Goal: Task Accomplishment & Management: Manage account settings

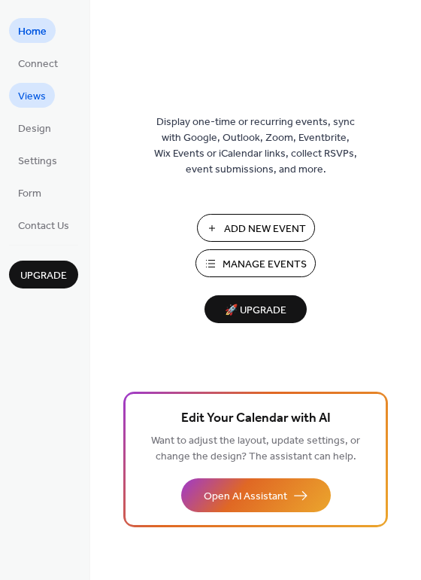
click at [40, 97] on span "Views" at bounding box center [32, 97] width 28 height 16
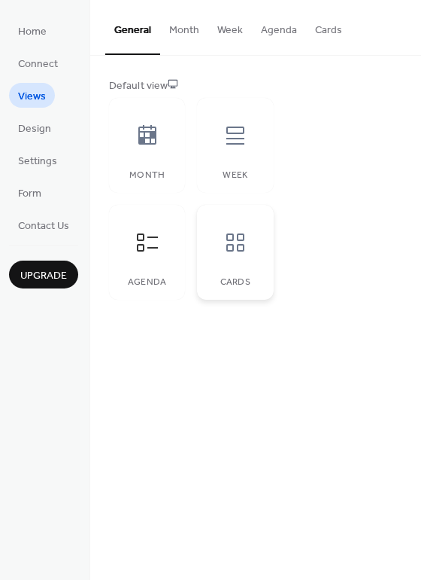
click at [224, 239] on icon at bounding box center [236, 242] width 24 height 24
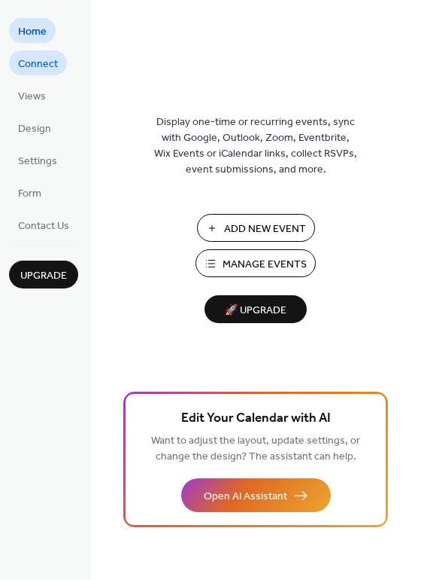
click at [49, 75] on link "Connect" at bounding box center [38, 62] width 58 height 25
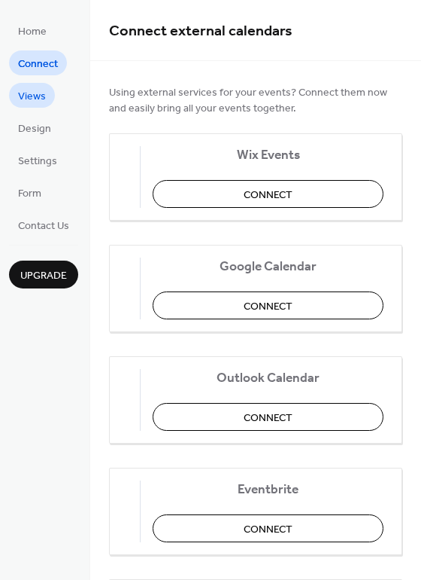
click at [41, 89] on span "Views" at bounding box center [32, 97] width 28 height 16
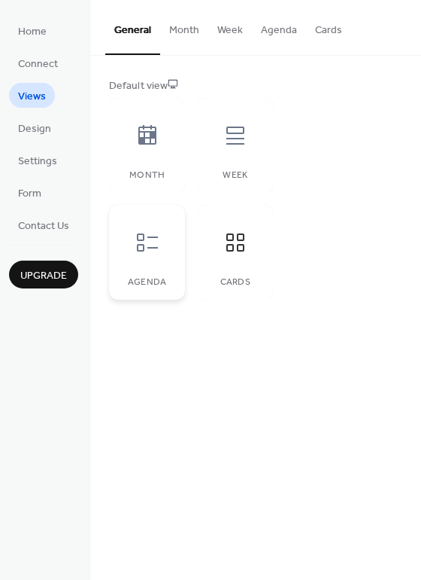
click at [137, 246] on icon at bounding box center [147, 242] width 21 height 18
click at [145, 140] on icon at bounding box center [147, 135] width 24 height 24
click at [218, 153] on div at bounding box center [235, 135] width 45 height 45
click at [120, 257] on div "Agenda" at bounding box center [147, 252] width 76 height 95
click at [243, 230] on icon at bounding box center [236, 242] width 24 height 24
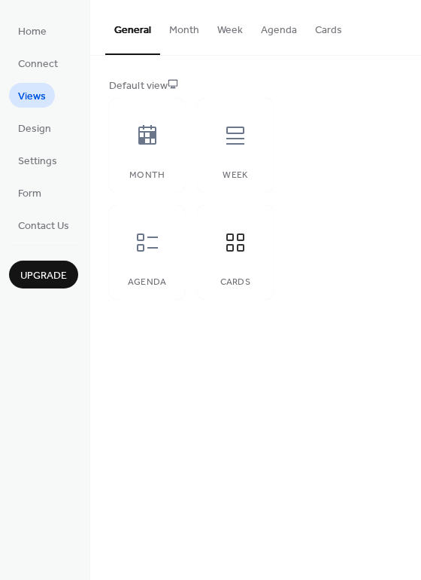
click at [191, 30] on button "Month" at bounding box center [184, 26] width 48 height 53
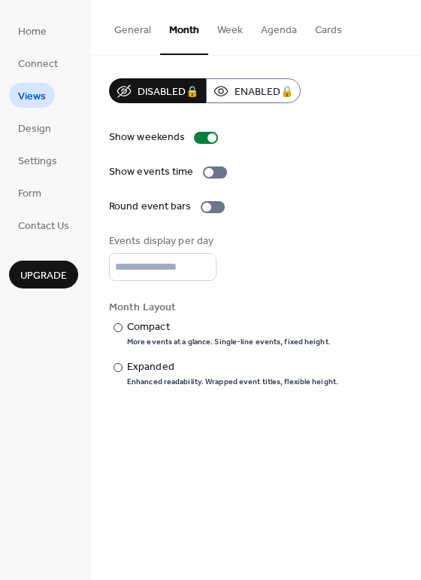
click at [238, 28] on button "Week" at bounding box center [230, 26] width 44 height 53
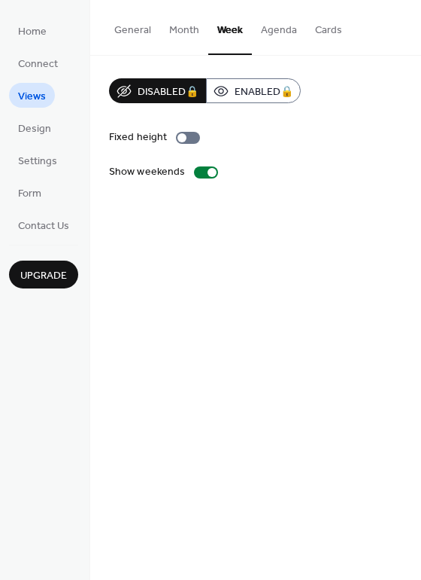
click at [267, 32] on button "Agenda" at bounding box center [279, 26] width 54 height 53
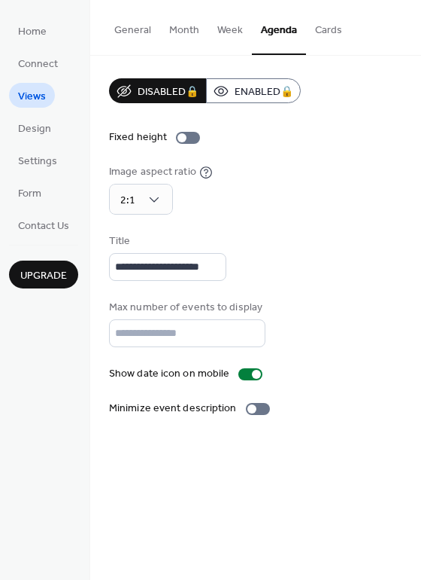
click at [338, 29] on button "Cards" at bounding box center [328, 26] width 45 height 53
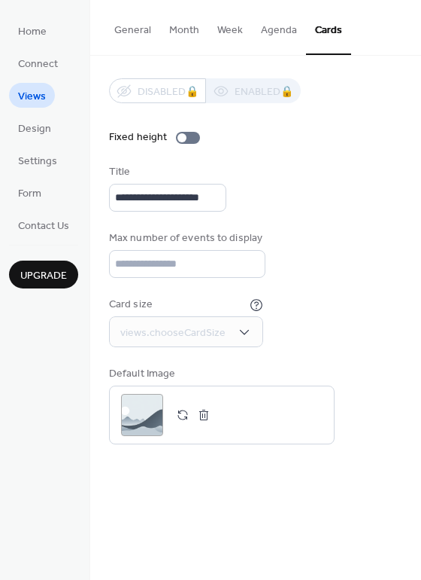
click at [338, 29] on button "Cards" at bounding box center [328, 27] width 45 height 55
click at [184, 320] on div "views.chooseCardSize" at bounding box center [186, 331] width 154 height 31
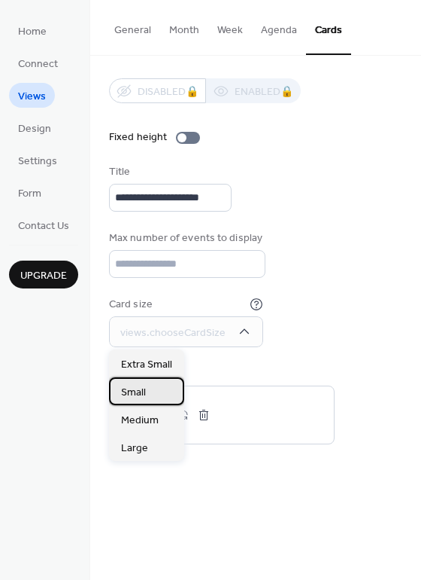
click at [141, 388] on span "Small" at bounding box center [133, 393] width 25 height 16
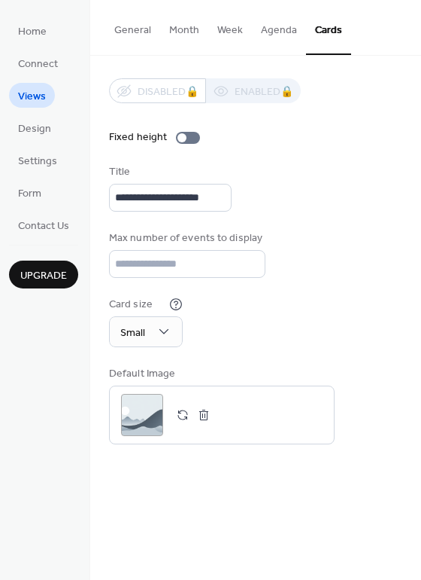
click at [216, 320] on div "Card size Small" at bounding box center [256, 322] width 294 height 50
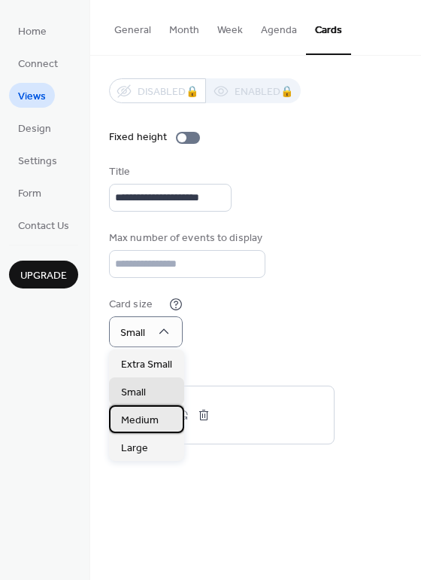
click at [138, 414] on span "Medium" at bounding box center [140, 420] width 38 height 16
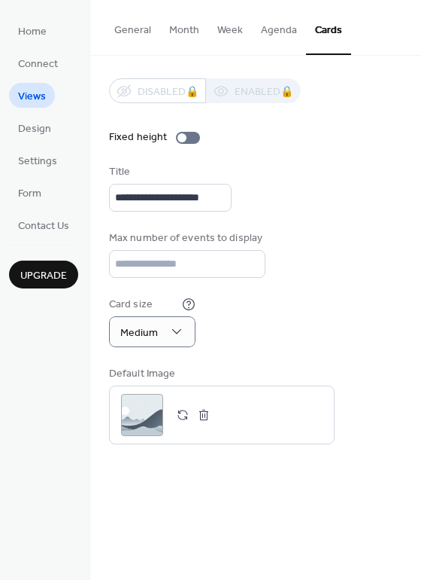
click at [209, 343] on div "Card size Medium" at bounding box center [256, 322] width 294 height 50
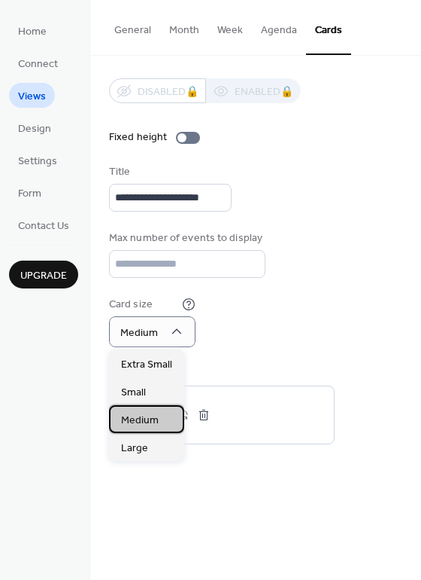
click at [134, 432] on div "Medium" at bounding box center [146, 419] width 75 height 28
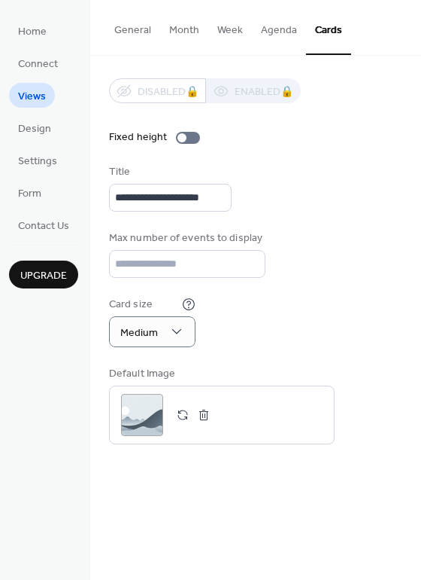
click at [151, 350] on div "**********" at bounding box center [256, 261] width 294 height 366
click at [147, 342] on div "Medium" at bounding box center [152, 331] width 87 height 31
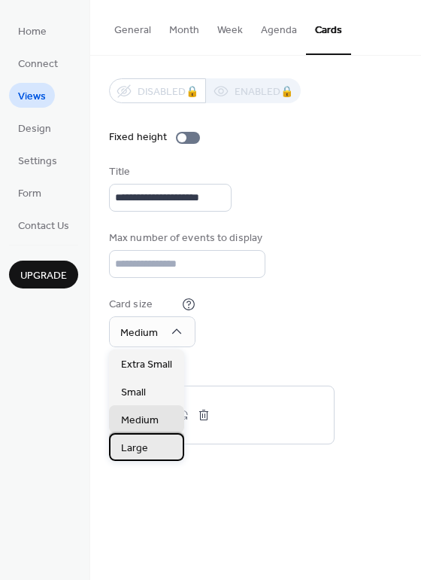
click at [133, 449] on span "Large" at bounding box center [134, 448] width 27 height 16
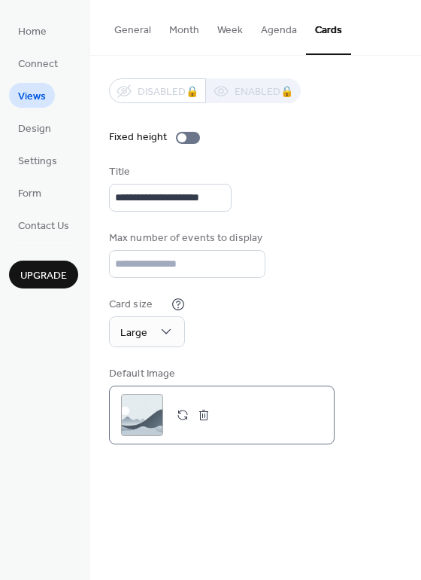
click at [178, 417] on button "button" at bounding box center [182, 414] width 21 height 21
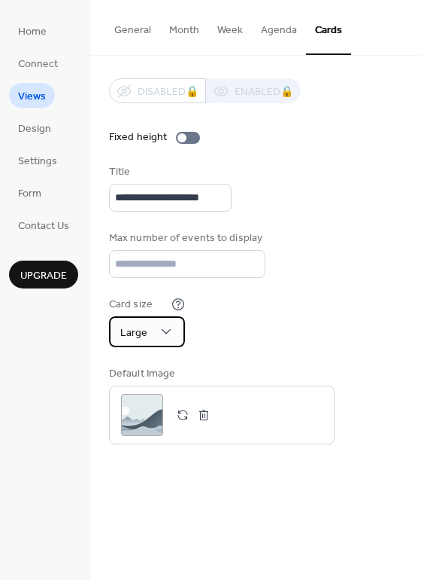
click at [145, 322] on span "Large" at bounding box center [133, 332] width 27 height 20
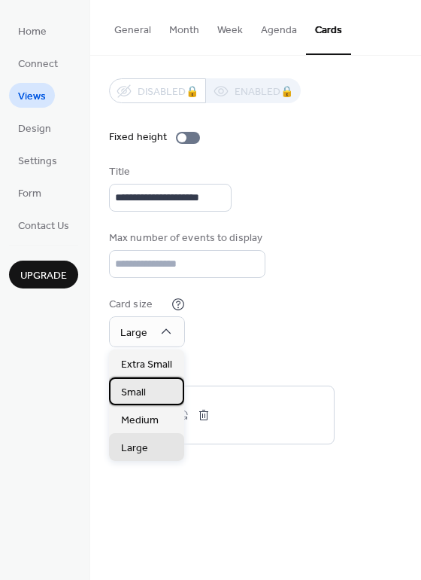
click at [133, 400] on span "Small" at bounding box center [133, 393] width 25 height 16
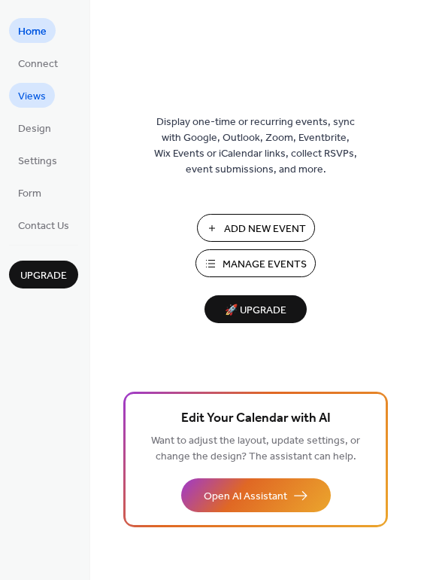
click at [31, 96] on span "Views" at bounding box center [32, 97] width 28 height 16
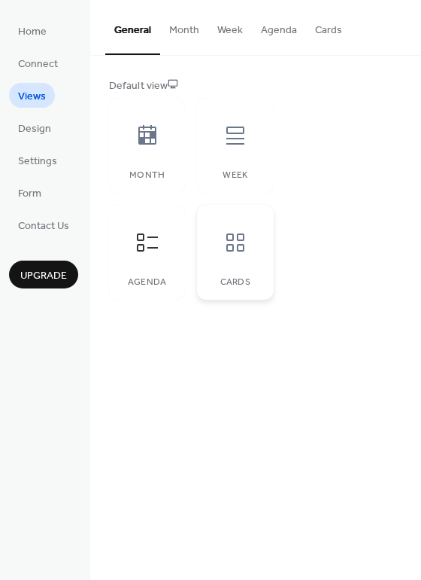
click at [222, 241] on div at bounding box center [235, 242] width 45 height 45
click at [321, 29] on button "Cards" at bounding box center [328, 26] width 45 height 53
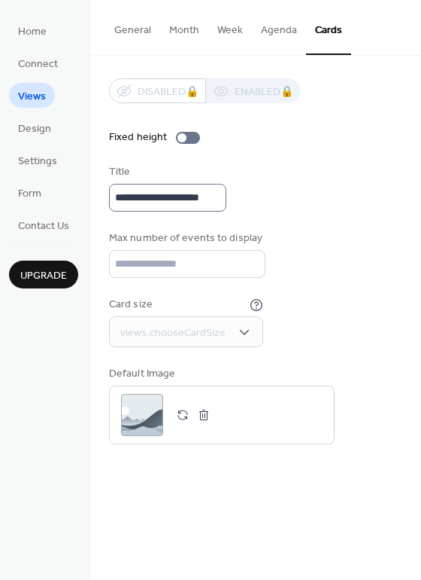
scroll to position [2, 0]
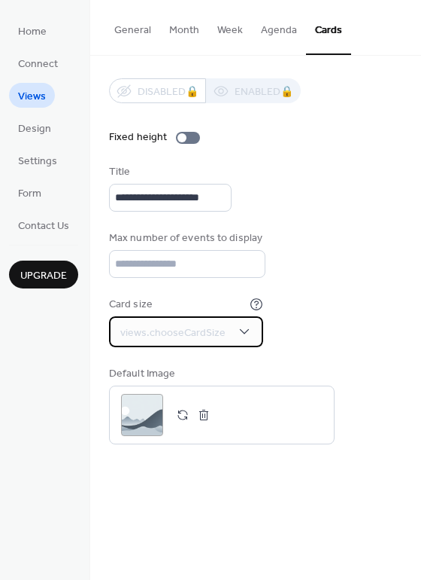
click at [230, 339] on div "views.chooseCardSize" at bounding box center [186, 331] width 154 height 31
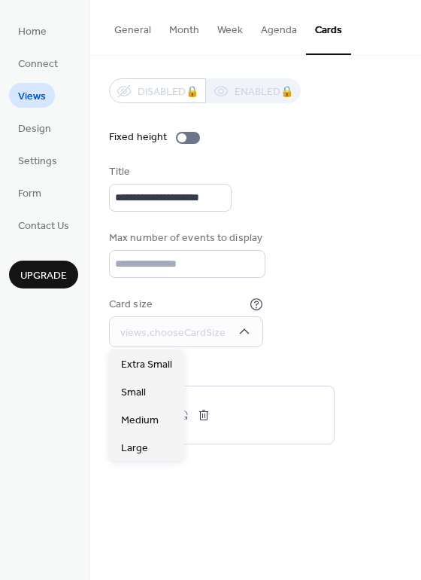
click at [305, 206] on div "**********" at bounding box center [256, 187] width 294 height 47
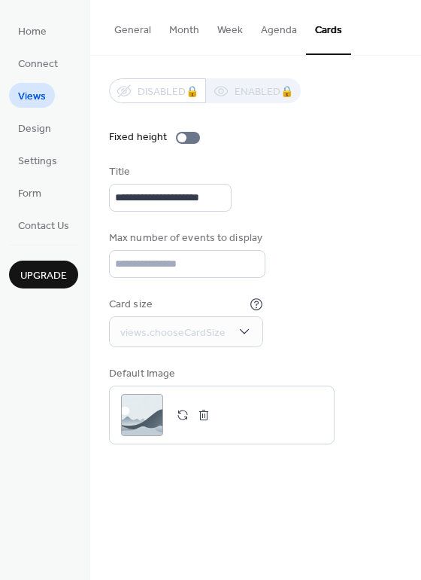
click at [59, 135] on ul "Home Connect Views Design Settings Form Contact Us" at bounding box center [43, 127] width 69 height 219
click at [36, 130] on span "Design" at bounding box center [34, 129] width 33 height 16
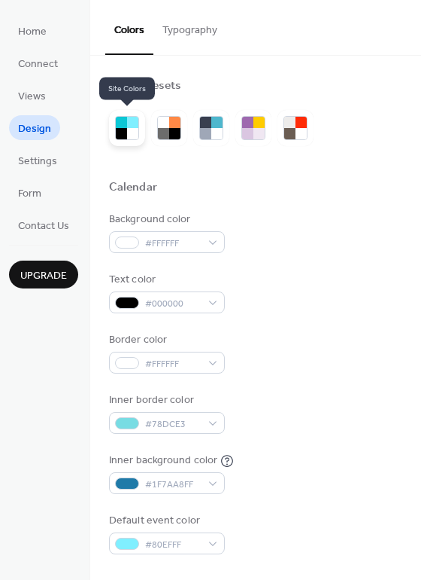
click at [125, 133] on div at bounding box center [121, 133] width 11 height 11
click at [225, 203] on div at bounding box center [256, 205] width 294 height 12
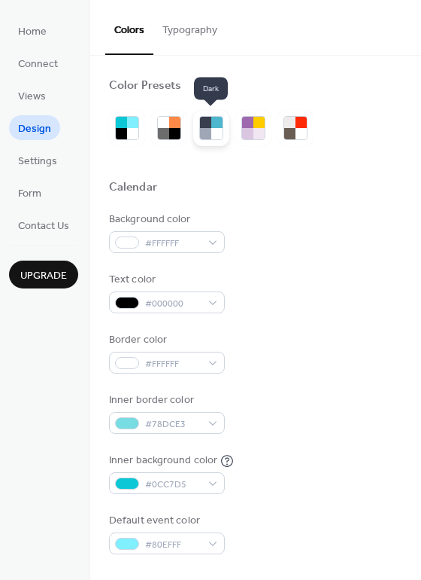
click at [205, 126] on div at bounding box center [205, 122] width 11 height 11
